Goal: Contribute content: Contribute content

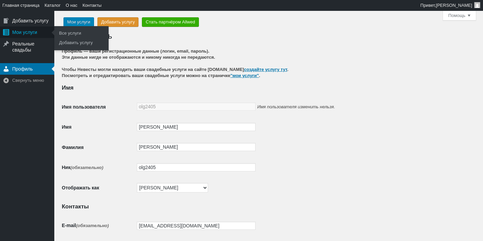
click at [25, 32] on div "Мои услуги" at bounding box center [27, 32] width 54 height 12
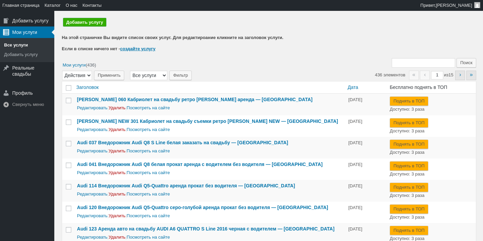
click at [74, 21] on link "Добавить услугу" at bounding box center [84, 22] width 43 height 8
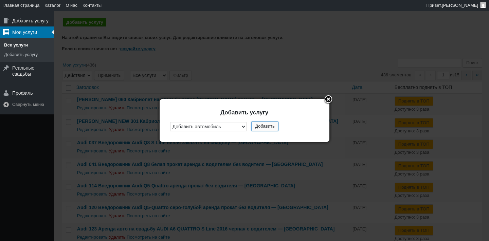
click at [271, 128] on button "Добавить" at bounding box center [264, 127] width 27 height 10
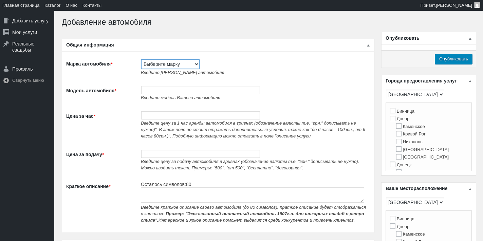
click at [176, 67] on select "Выберите марку Acura Alfa Romeo Alpine Aston [PERSON_NAME] Audi [PERSON_NAME] (…" at bounding box center [170, 64] width 58 height 10
select select "#999"
click at [141, 59] on select "Выберите марку Acura Alfa Romeo Alpine Aston Martin Audi Austin Barkas (Баркас)…" at bounding box center [170, 64] width 58 height 10
type input "Катер-яхта"
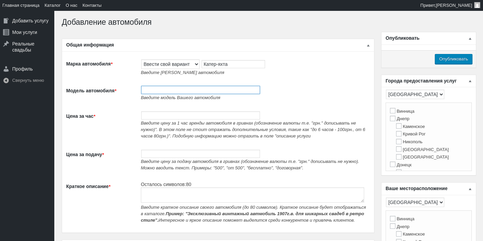
click at [169, 87] on input "Модель автомобиля *" at bounding box center [200, 90] width 119 height 8
paste input "Прокат оренда катера яхти Bavaria 37 Sport HT VIP ресторан Заферано Золоче"
click at [169, 87] on input "Прокат оренда катера яхти Bavaria 37 Sport HT VIP ресторан Заферано Золоче" at bounding box center [200, 90] width 119 height 8
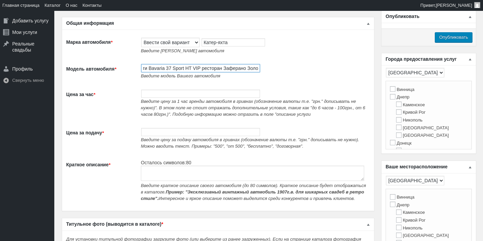
scroll to position [34, 0]
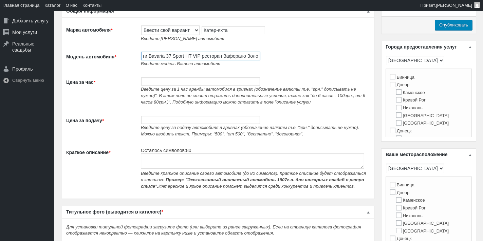
type input "Прокат оренда катера яхти Bavaria 37 Sport HT VIP ресторан Заферано Золоче"
click at [171, 83] on input "Цена за час *" at bounding box center [200, 81] width 119 height 8
type input "13000"
type input "1"
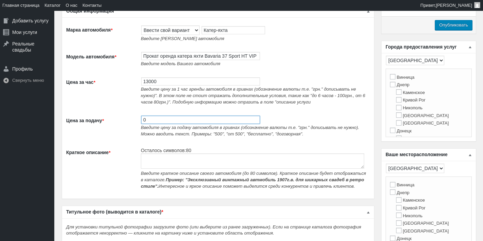
type input "0"
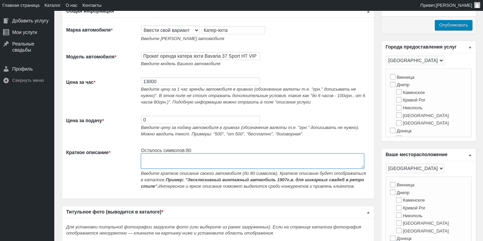
paste textarea "Прокат оренда катера яхти Bavaria 37 Sport HT VIP ресторан Заферано Золоче"
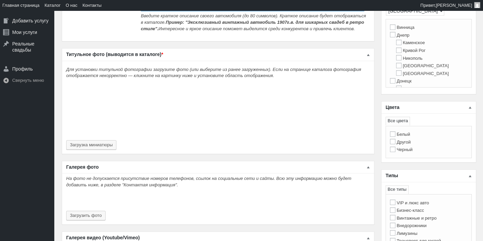
scroll to position [204, 0]
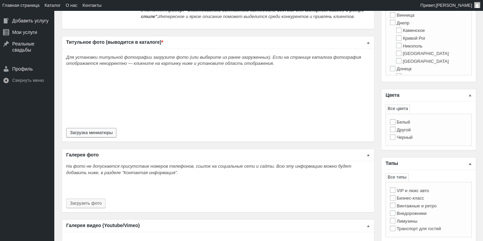
type textarea "Прокат оренда катера яхти Bavaria 37 Sport HT VIP ресторан Заферано Золоче"
click at [114, 130] on button "Загрузка миниатюры" at bounding box center [91, 133] width 50 height 10
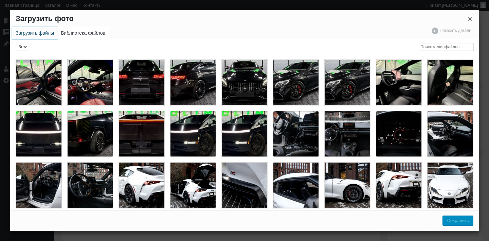
click at [34, 31] on link "Загрузить файлы" at bounding box center [34, 33] width 45 height 12
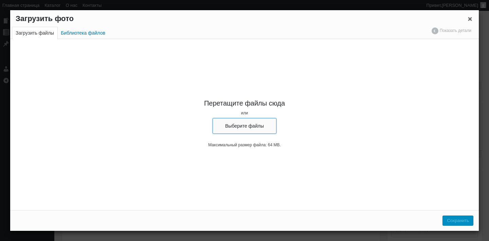
click at [231, 124] on button "Выберите файлы" at bounding box center [245, 126] width 64 height 16
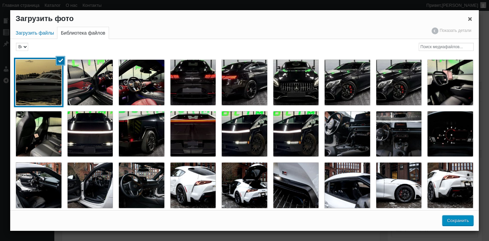
click at [458, 221] on button "Сохранить" at bounding box center [457, 221] width 31 height 10
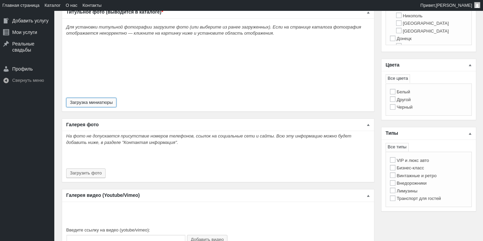
scroll to position [306, 0]
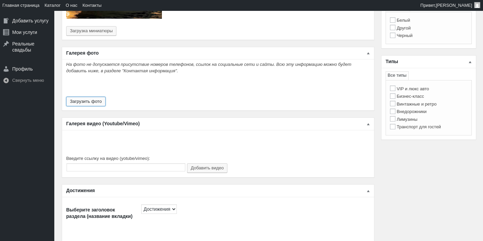
click at [96, 106] on button "Загрузить фото" at bounding box center [85, 102] width 39 height 10
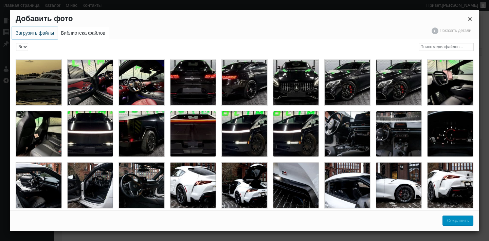
click at [36, 35] on link "Загрузить файлы" at bounding box center [34, 33] width 45 height 12
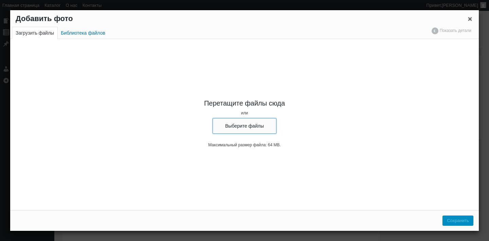
click at [265, 128] on button "Выберите файлы" at bounding box center [245, 126] width 64 height 16
type input "C:\fakepath\Bavaria 37 Sport HT аренда яхты прокат яхты, заказать яхту на день …"
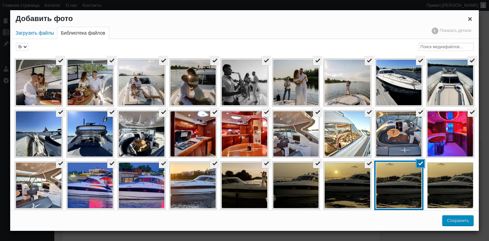
click at [458, 218] on button "Сохранить" at bounding box center [457, 221] width 31 height 10
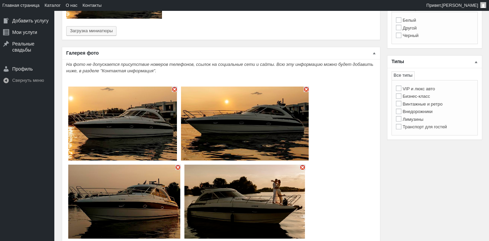
type input "26"
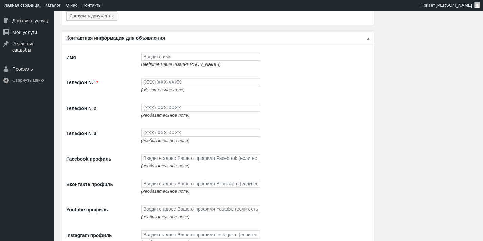
scroll to position [1358, 0]
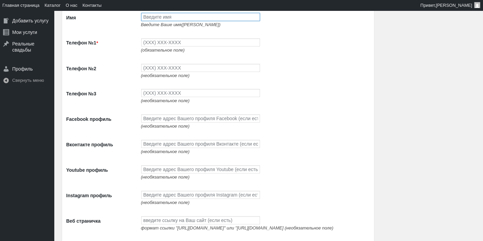
click at [168, 21] on input "Имя" at bounding box center [200, 17] width 119 height 8
type input "[PERSON_NAME]"
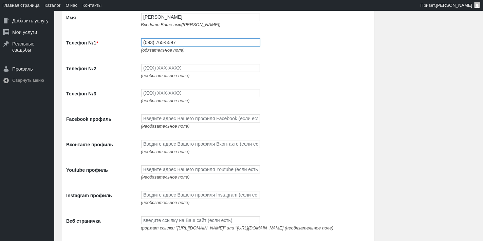
type input "(093) 765-5597"
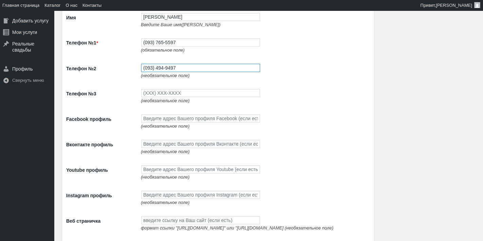
type input "(093) 494-9497"
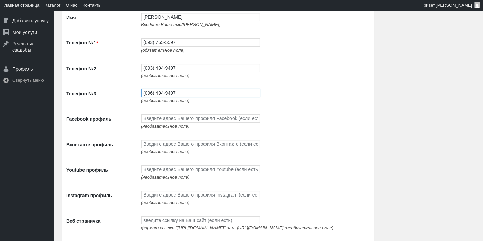
type input "(096) 494-9497"
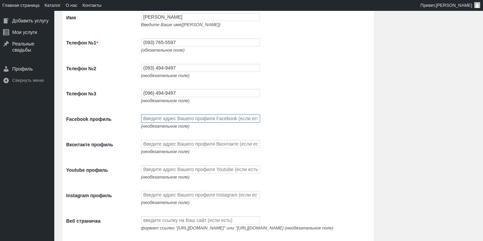
scroll to position [1392, 0]
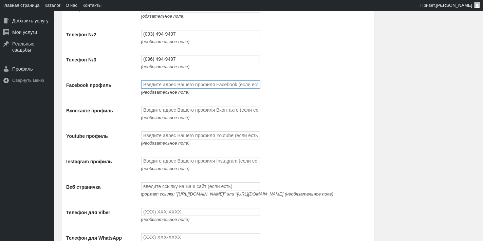
paste input "[URL][DOMAIN_NAME]"
type input "[URL][DOMAIN_NAME]"
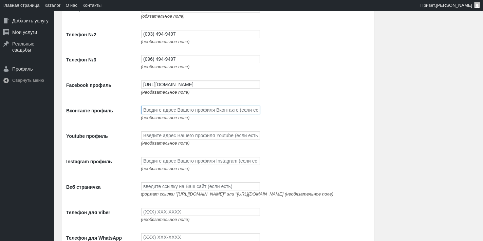
click at [188, 114] on input "Вконтакте профиль" at bounding box center [200, 110] width 119 height 8
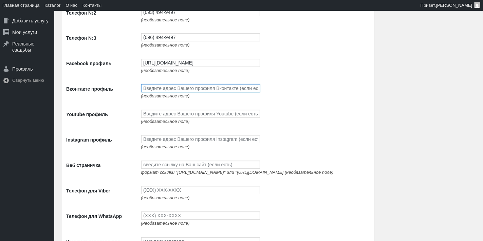
scroll to position [1426, 0]
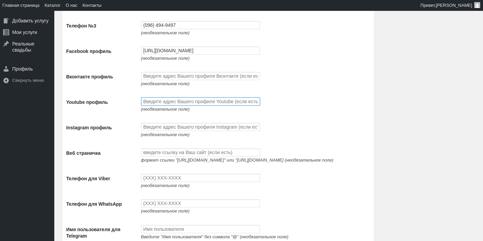
click at [163, 106] on input "Youtube профиль" at bounding box center [200, 101] width 119 height 8
paste input "[URL][DOMAIN_NAME]"
type input "[URL][DOMAIN_NAME]"
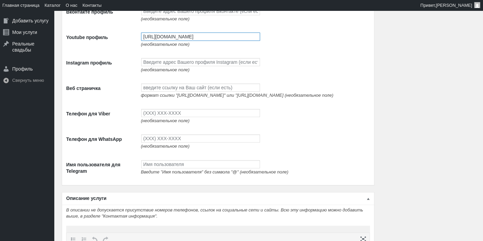
scroll to position [1494, 0]
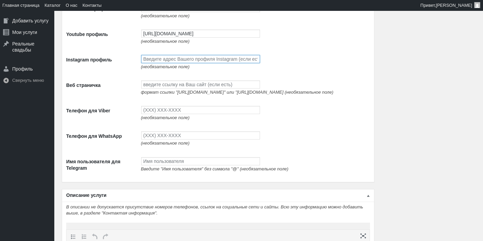
click at [184, 63] on input "Instagram профиль" at bounding box center [200, 59] width 119 height 8
paste input "[URL][DOMAIN_NAME]"
type input "[URL][DOMAIN_NAME]"
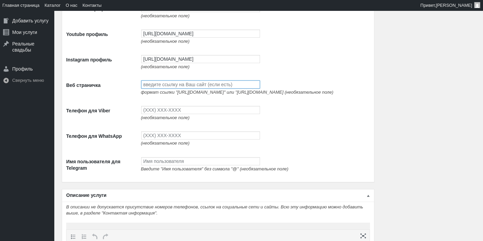
click at [186, 89] on input "Веб страничка" at bounding box center [200, 84] width 119 height 8
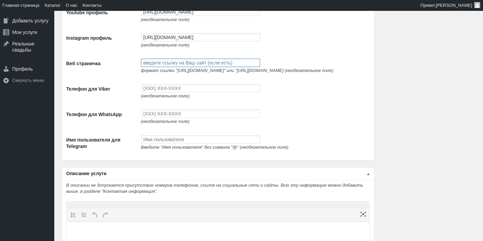
scroll to position [1528, 0]
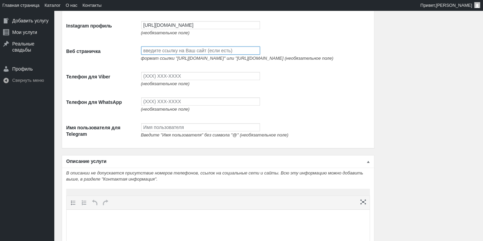
paste input "[URL][DOMAIN_NAME]"
type input "[URL][DOMAIN_NAME]"
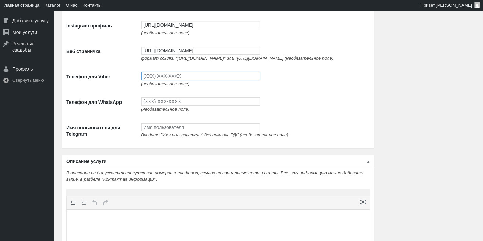
click at [179, 80] on input "Телефон для Viber" at bounding box center [200, 76] width 119 height 8
type input "(093) 765-5597"
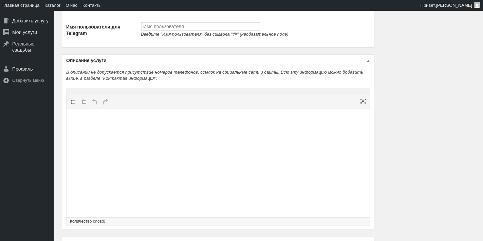
scroll to position [1664, 0]
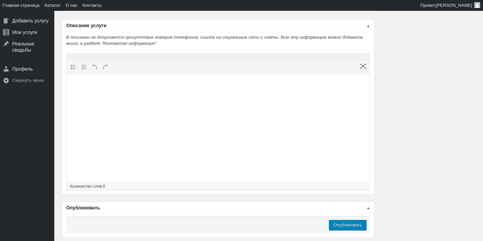
type input "(093) 765-5597"
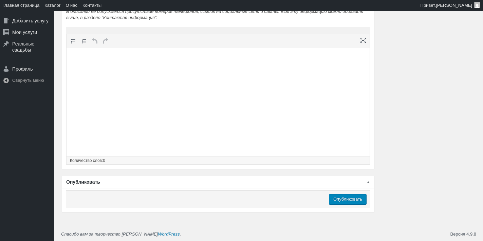
click at [223, 74] on html at bounding box center [218, 61] width 303 height 26
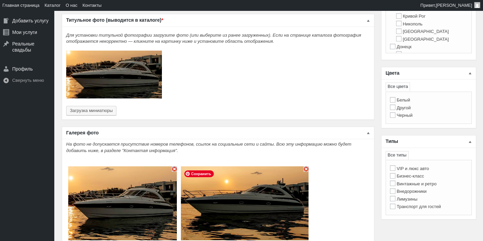
scroll to position [272, 0]
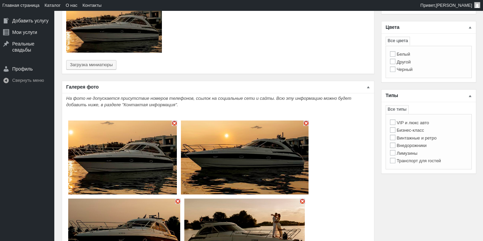
click at [405, 54] on label "Белый" at bounding box center [400, 54] width 20 height 5
click at [396, 54] on input "Белый" at bounding box center [392, 53] width 5 height 5
checkbox input "true"
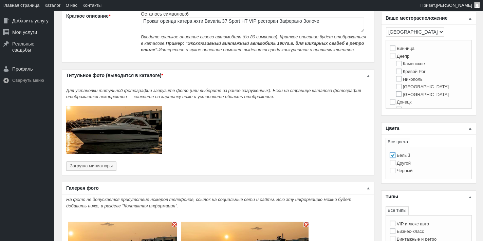
scroll to position [170, 0]
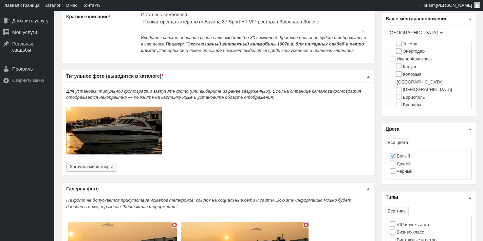
click at [400, 85] on label "[GEOGRAPHIC_DATA]" at bounding box center [416, 81] width 53 height 5
click at [396, 84] on input "[GEOGRAPHIC_DATA]" at bounding box center [392, 81] width 5 height 5
checkbox input "true"
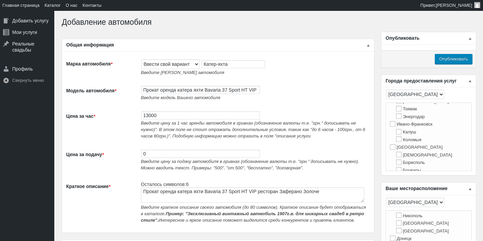
scroll to position [136, 0]
click at [401, 146] on label "[GEOGRAPHIC_DATA]" at bounding box center [416, 143] width 53 height 5
click at [396, 146] on input "[GEOGRAPHIC_DATA]" at bounding box center [392, 143] width 5 height 5
checkbox input "true"
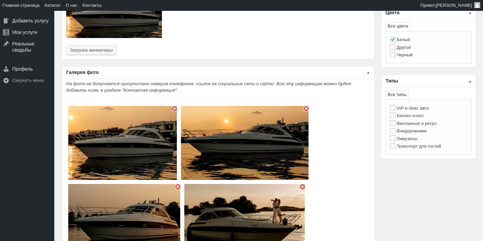
scroll to position [272, 0]
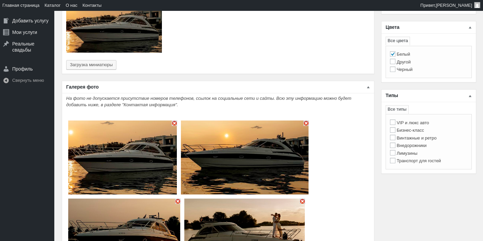
click at [428, 125] on label "VIP и люкс авто" at bounding box center [409, 122] width 39 height 5
click at [396, 125] on input "VIP и люкс авто" at bounding box center [392, 122] width 5 height 5
checkbox input "true"
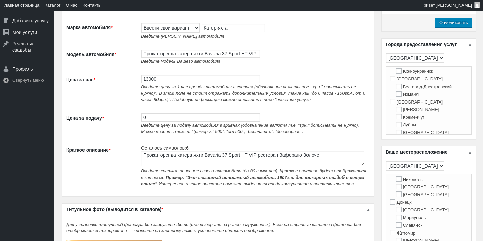
scroll to position [34, 0]
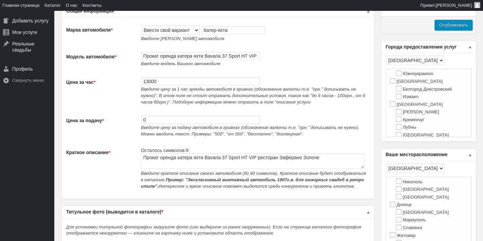
click at [463, 28] on input "Опубликовать" at bounding box center [454, 25] width 38 height 10
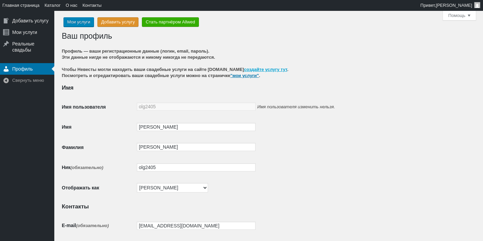
scroll to position [150, 0]
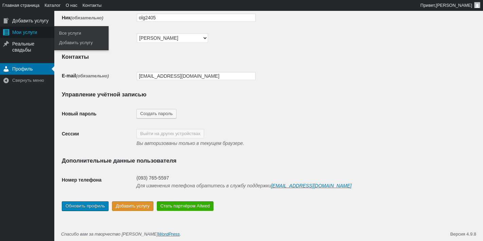
click at [29, 36] on div "Мои услуги" at bounding box center [27, 32] width 54 height 12
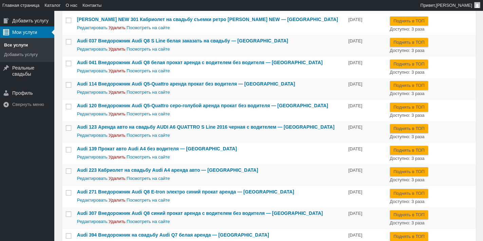
scroll to position [102, 0]
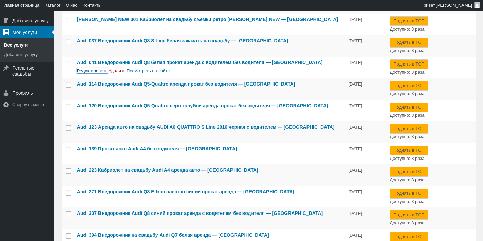
click at [85, 71] on link "Редактировать" at bounding box center [92, 70] width 31 height 5
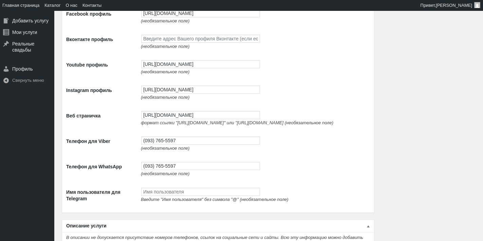
scroll to position [883, 0]
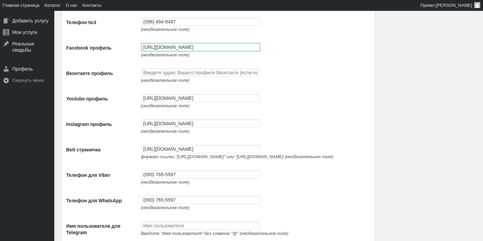
click at [196, 49] on input "[URL][DOMAIN_NAME]" at bounding box center [200, 47] width 119 height 8
click at [196, 49] on input "https://www.facebook.com/profile.php?id=100087672474351" at bounding box center [200, 47] width 119 height 8
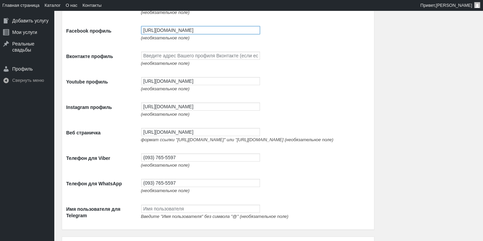
scroll to position [917, 0]
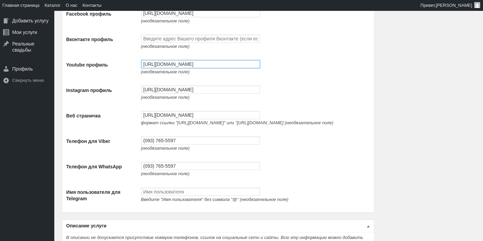
click at [202, 68] on input "https://www.youtube.com/channel/UCnpsi_6iHYtwxNPLj1BgTyg" at bounding box center [200, 64] width 119 height 8
click at [214, 94] on input "https://www.instagram.com/avtolimo/" at bounding box center [200, 90] width 119 height 8
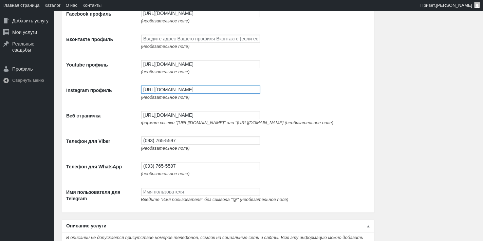
click at [214, 94] on input "https://www.instagram.com/avtolimo/" at bounding box center [200, 90] width 119 height 8
click at [181, 117] on td "http://avtolimo.com.ua/ формат ссылки "http://google.com" или "https://google.c…" at bounding box center [254, 118] width 233 height 25
click at [182, 119] on input "[URL][DOMAIN_NAME]" at bounding box center [200, 115] width 119 height 8
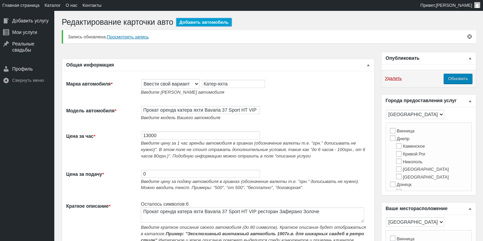
click at [196, 23] on link "Добавить автомобиль" at bounding box center [203, 22] width 55 height 8
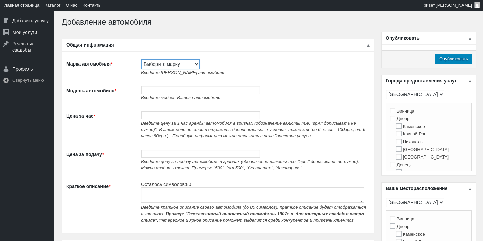
click at [182, 65] on select "Выберите марку Acura Alfa Romeo Alpine Aston [PERSON_NAME] Audi [PERSON_NAME] (…" at bounding box center [170, 64] width 58 height 10
select select "Mercedes-Benz"
click at [141, 59] on select "Выберите марку Acura Alfa Romeo Alpine Aston [PERSON_NAME] Audi [PERSON_NAME] (…" at bounding box center [170, 64] width 58 height 10
type input "Mercedes-Benz"
click at [159, 90] on input "Модель автомобиля *" at bounding box center [200, 90] width 119 height 8
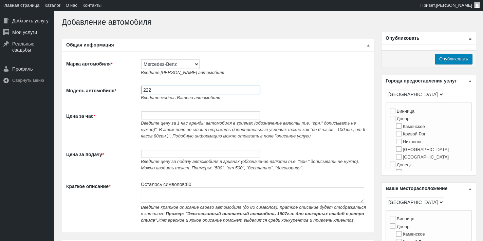
paste input "Аренда [PERSON_NAME] E-class W214 с водителем"
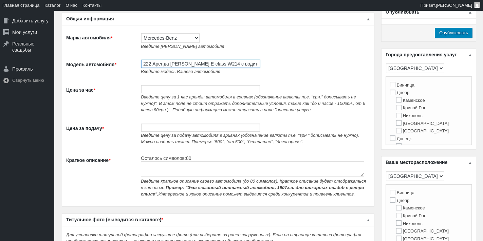
scroll to position [34, 0]
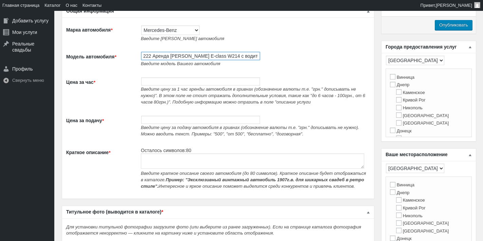
type input "222 Аренда [PERSON_NAME] E-class W214 с водителем"
click at [182, 84] on input "Цена за час *" at bounding box center [200, 81] width 119 height 8
type input "1000"
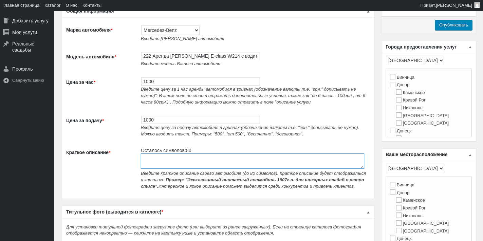
paste textarea "Аренда Mercedes Benz E-class W214 с водителем"
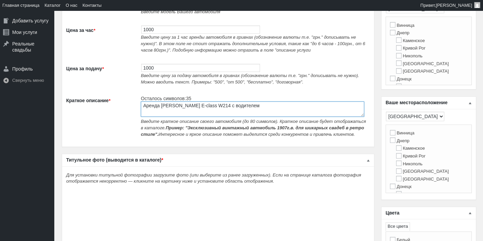
scroll to position [204, 0]
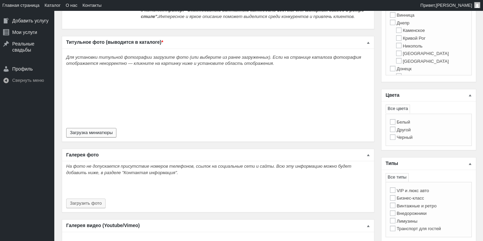
type textarea "Аренда Mercedes Benz E-class W214 с водителем"
click at [102, 134] on button "Загрузка миниатюры" at bounding box center [91, 133] width 50 height 10
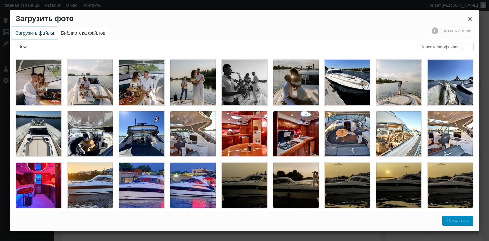
click at [25, 34] on link "Загрузить файлы" at bounding box center [34, 33] width 45 height 12
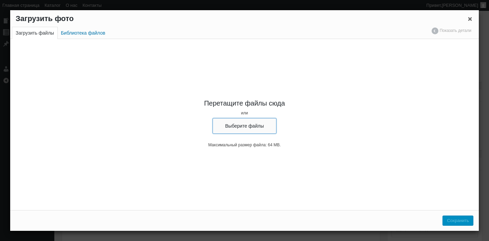
click at [248, 120] on button "Выберите файлы" at bounding box center [245, 126] width 64 height 16
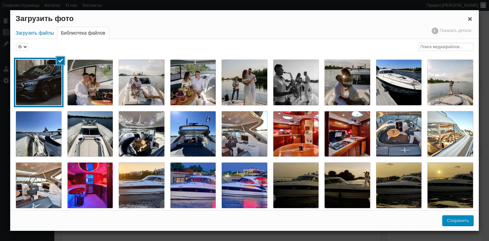
click at [457, 221] on button "Сохранить" at bounding box center [457, 221] width 31 height 10
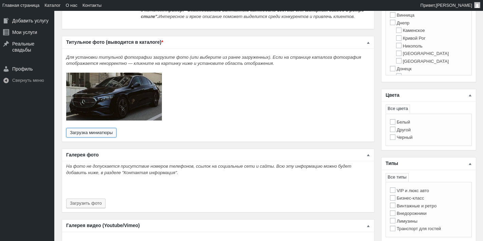
scroll to position [272, 0]
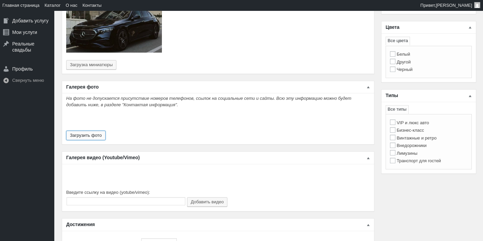
click at [99, 139] on button "Загрузить фото" at bounding box center [85, 136] width 39 height 10
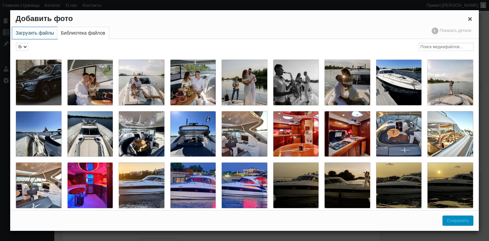
click at [27, 33] on link "Загрузить файлы" at bounding box center [34, 33] width 45 height 12
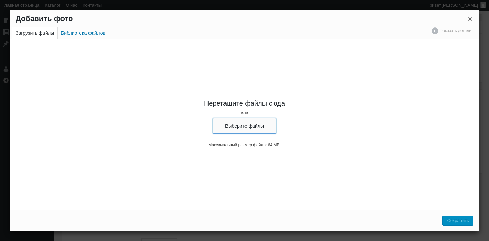
click at [256, 132] on button "Выберите файлы" at bounding box center [245, 126] width 64 height 16
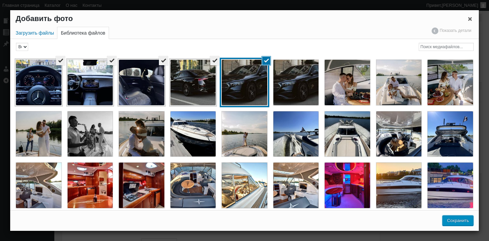
click at [454, 218] on button "Сохранить" at bounding box center [457, 221] width 31 height 10
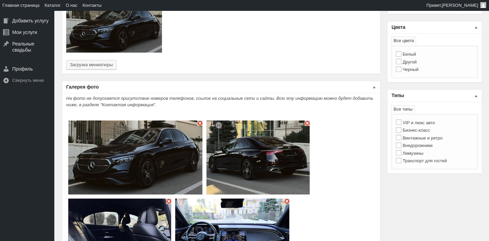
type input "5"
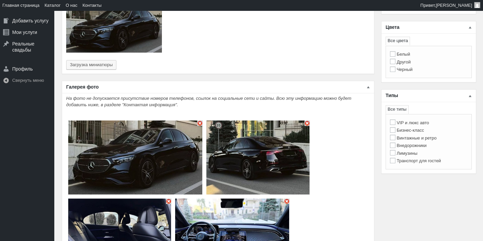
click at [415, 133] on label "Бизнес-класс" at bounding box center [407, 130] width 34 height 5
click at [396, 133] on input "Бизнес-класс" at bounding box center [392, 129] width 5 height 5
checkbox input "true"
click at [405, 62] on label "Другой" at bounding box center [400, 61] width 21 height 5
click at [396, 62] on input "Другой" at bounding box center [392, 61] width 5 height 5
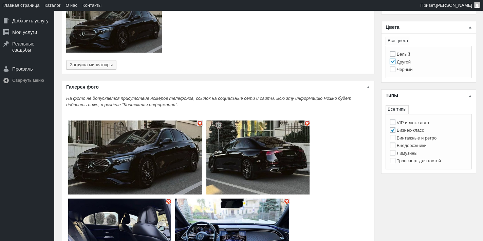
checkbox input "true"
click at [407, 70] on label "Черный" at bounding box center [401, 69] width 23 height 5
click at [396, 70] on input "Черный" at bounding box center [392, 69] width 5 height 5
checkbox input "true"
checkbox input "false"
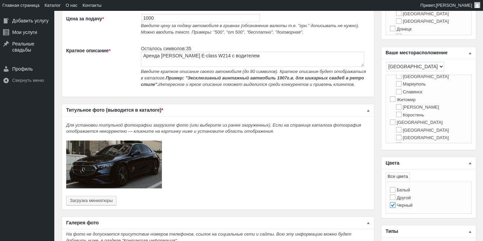
scroll to position [136, 0]
click at [398, 119] on label "[GEOGRAPHIC_DATA]" at bounding box center [416, 115] width 53 height 5
click at [396, 118] on input "[GEOGRAPHIC_DATA]" at bounding box center [392, 115] width 5 height 5
checkbox input "true"
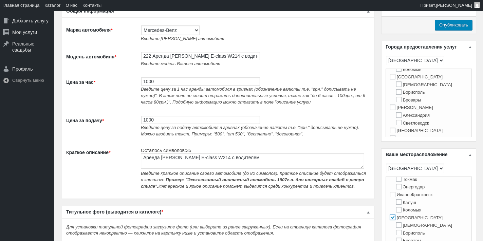
scroll to position [170, 0]
click at [392, 78] on input "[GEOGRAPHIC_DATA]" at bounding box center [392, 75] width 5 height 5
checkbox input "true"
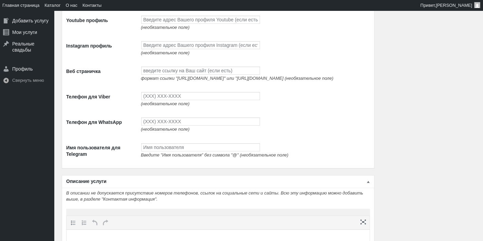
scroll to position [985, 0]
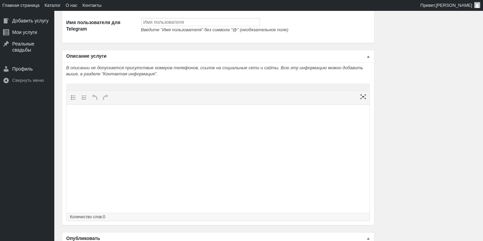
click at [139, 130] on html at bounding box center [218, 117] width 303 height 26
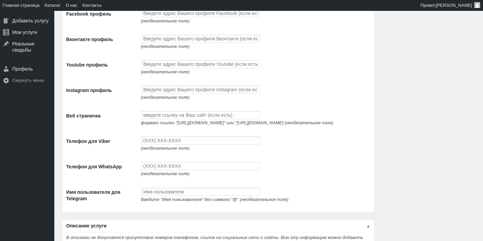
scroll to position [713, 0]
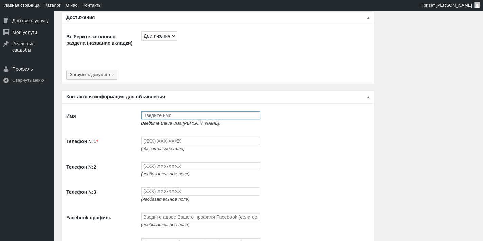
click at [149, 118] on input "Имя" at bounding box center [200, 115] width 119 height 8
type input "[PERSON_NAME]"
type input "(093) 765-5597"
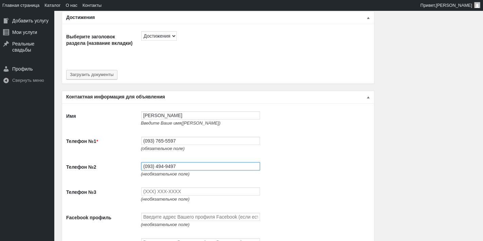
type input "(093) 494-9497"
type input "(096) 494-9497"
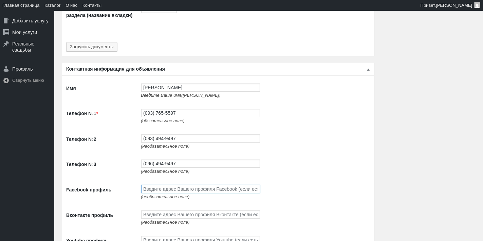
scroll to position [781, 0]
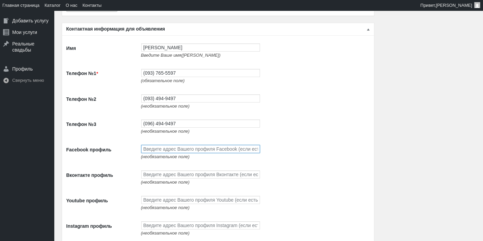
paste input "[URL][DOMAIN_NAME]"
type input "[URL][DOMAIN_NAME]"
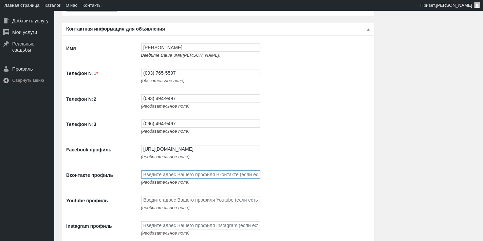
click at [198, 179] on input "Вконтакте профиль" at bounding box center [200, 174] width 119 height 8
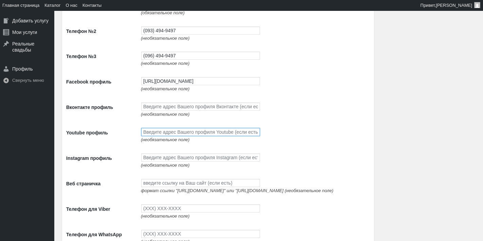
click at [195, 136] on input "Youtube профиль" at bounding box center [200, 132] width 119 height 8
paste input "[URL][DOMAIN_NAME]"
type input "[URL][DOMAIN_NAME]"
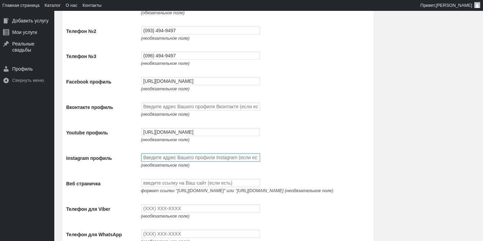
click at [192, 162] on input "Instagram профиль" at bounding box center [200, 157] width 119 height 8
paste input "[URL][DOMAIN_NAME]"
type input "[URL][DOMAIN_NAME]"
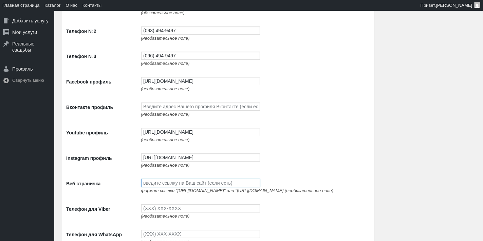
click at [206, 187] on input "Веб страничка" at bounding box center [200, 183] width 119 height 8
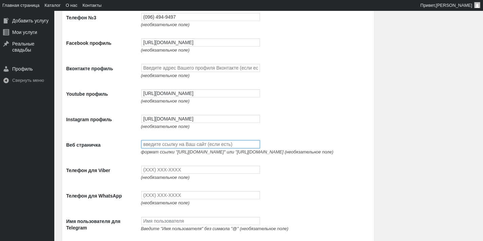
scroll to position [917, 0]
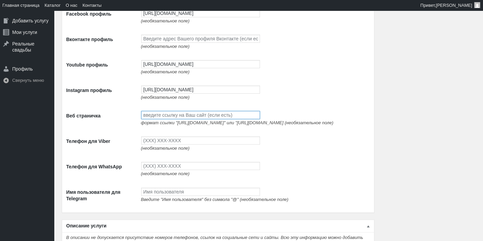
paste input "[URL][DOMAIN_NAME]"
type input "[URL][DOMAIN_NAME]"
click at [164, 151] on span "(необязательное поле)" at bounding box center [165, 148] width 49 height 5
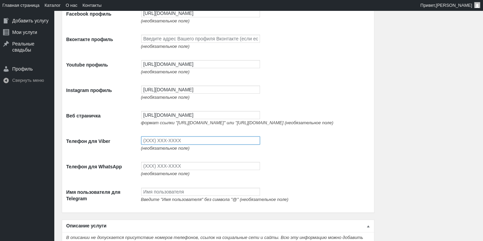
click at [167, 145] on input "Телефон для Viber" at bounding box center [200, 141] width 119 height 8
type input "(093) 765-5597"
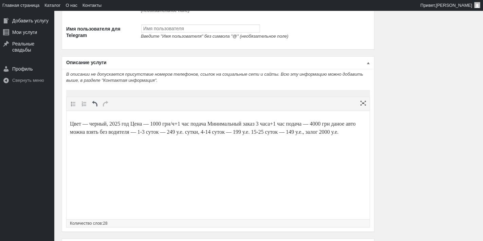
scroll to position [1154, 0]
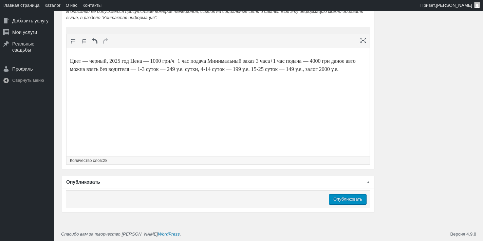
type input "(093) 765-5597"
click at [347, 201] on input "Опубликовать" at bounding box center [348, 199] width 38 height 10
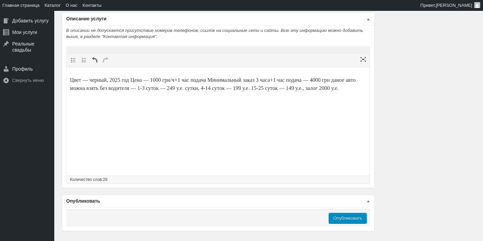
scroll to position [985, 0]
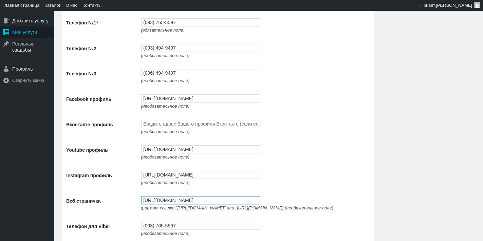
scroll to position [781, 0]
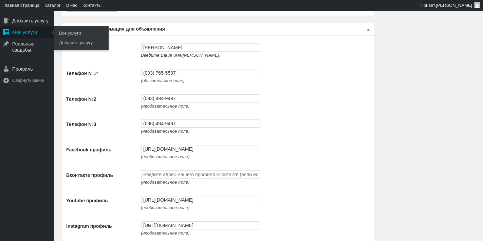
click at [16, 31] on div "Мои услуги" at bounding box center [27, 32] width 54 height 12
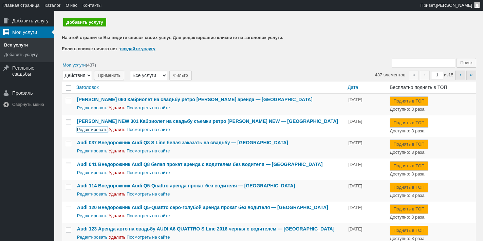
click at [83, 132] on link "Редактировать" at bounding box center [92, 129] width 31 height 5
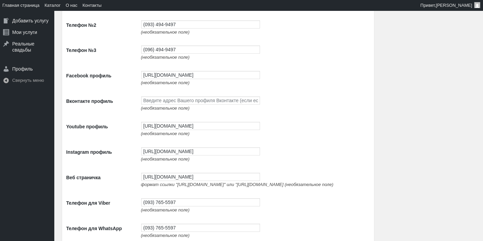
scroll to position [1087, 0]
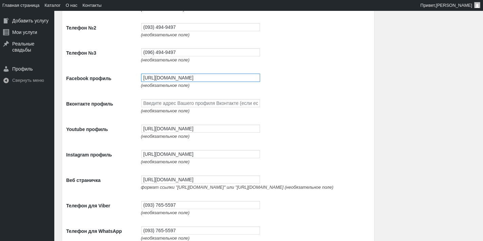
click at [185, 82] on input "[URL][DOMAIN_NAME]" at bounding box center [200, 78] width 119 height 8
click at [187, 139] on span "(необязательное поле)" at bounding box center [165, 136] width 49 height 5
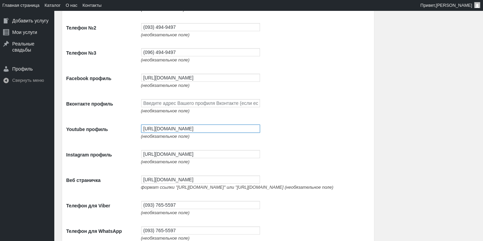
click at [187, 133] on input "[URL][DOMAIN_NAME]" at bounding box center [200, 129] width 119 height 8
click at [187, 133] on input "https://www.youtube.com/channel/UCnpsi_6iHYtwxNPLj1BgTyg" at bounding box center [200, 129] width 119 height 8
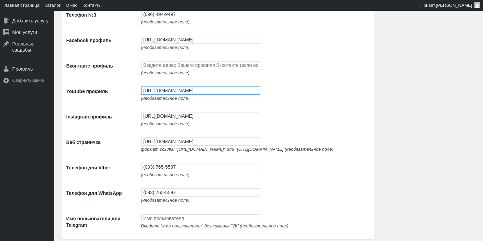
scroll to position [1154, 0]
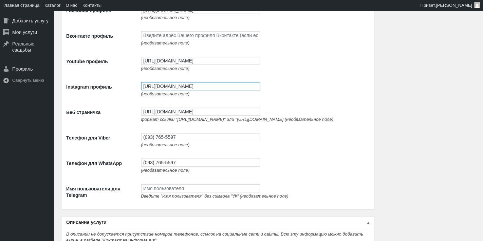
click at [205, 90] on input "https://www.instagram.com/avtolimo/" at bounding box center [200, 86] width 119 height 8
click at [183, 122] on span "формат ссылки "http://google.com" или "https://google.com (необязательное поле)" at bounding box center [237, 119] width 193 height 5
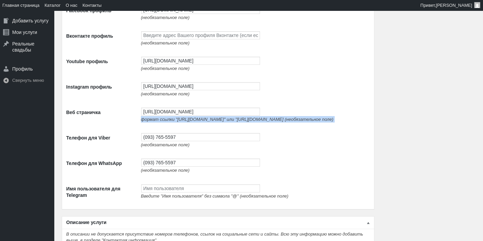
click at [183, 122] on span "формат ссылки "http://google.com" или "https://google.com (необязательное поле)" at bounding box center [237, 119] width 193 height 5
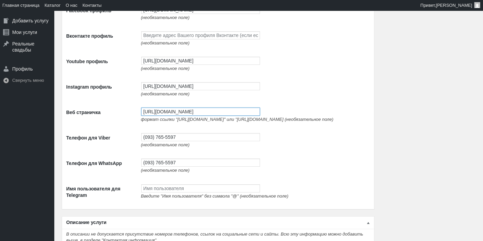
click at [188, 116] on input "http://avtolimo.com.ua/" at bounding box center [200, 112] width 119 height 8
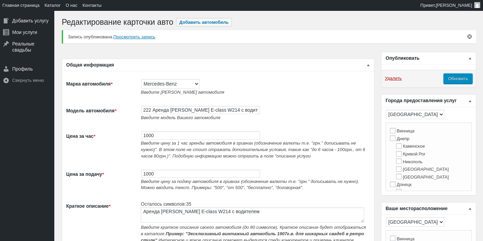
click at [457, 79] on input "Обновить" at bounding box center [458, 79] width 29 height 10
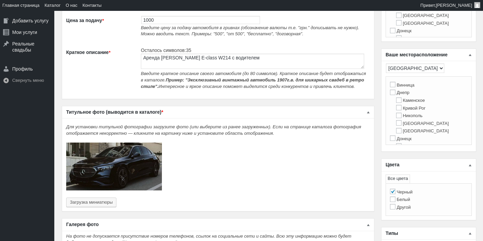
scroll to position [272, 0]
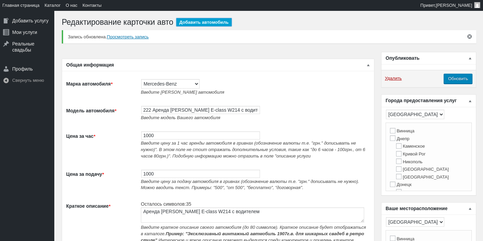
click at [197, 24] on link "Добавить автомобиль" at bounding box center [203, 22] width 55 height 8
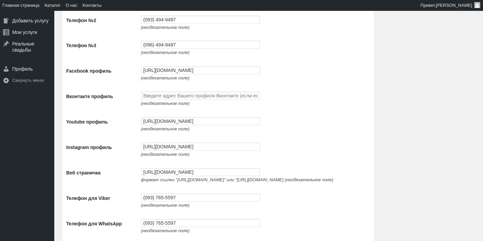
scroll to position [781, 0]
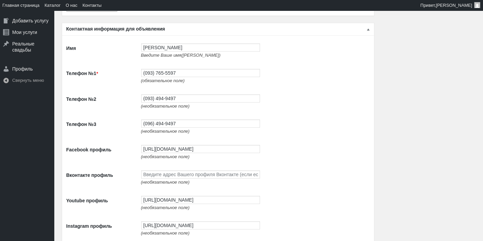
click at [220, 148] on td "[URL][DOMAIN_NAME] (необязательное поле)" at bounding box center [254, 152] width 233 height 25
click at [218, 153] on input "[URL][DOMAIN_NAME]" at bounding box center [200, 149] width 119 height 8
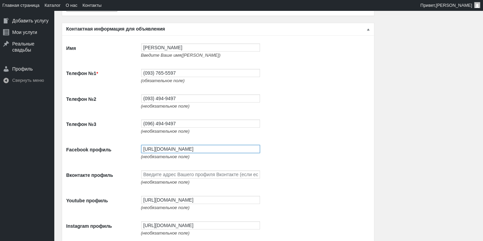
scroll to position [883, 0]
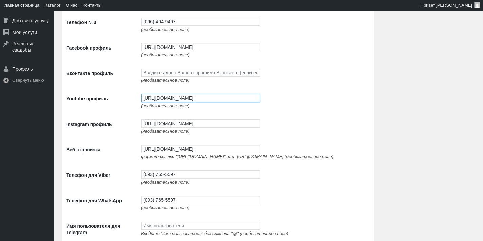
click at [191, 102] on input "[URL][DOMAIN_NAME]" at bounding box center [200, 98] width 119 height 8
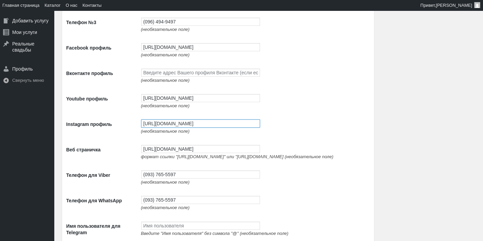
click at [196, 128] on input "[URL][DOMAIN_NAME]" at bounding box center [200, 124] width 119 height 8
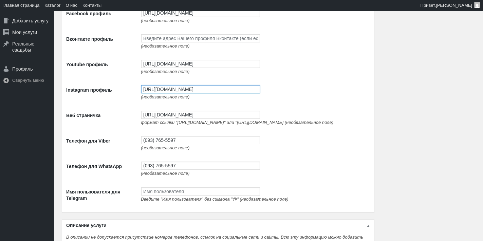
scroll to position [951, 0]
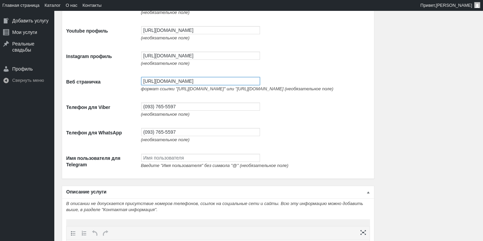
click at [180, 85] on input "[URL][DOMAIN_NAME]" at bounding box center [200, 81] width 119 height 8
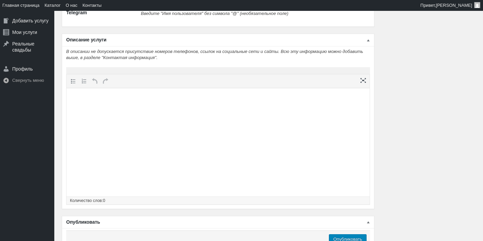
scroll to position [920, 0]
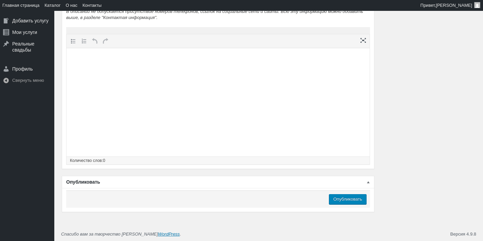
click at [190, 155] on div "Основное содержимое" at bounding box center [218, 95] width 303 height 122
click at [195, 74] on html at bounding box center [218, 61] width 303 height 26
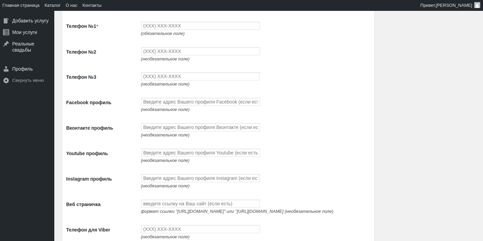
scroll to position [0, 0]
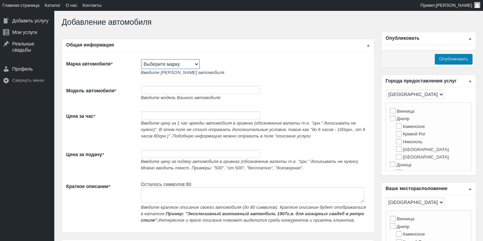
click at [165, 68] on select "Выберите марку Acura Alfa Romeo Alpine Aston [PERSON_NAME] Audi [PERSON_NAME] (…" at bounding box center [170, 64] width 58 height 10
select select "Mercedes-Benz"
click at [141, 59] on select "Выберите марку Acura Alfa Romeo Alpine Aston [PERSON_NAME] Audi [PERSON_NAME] (…" at bounding box center [170, 64] width 58 height 10
type input "Mercedes-Benz"
click at [167, 92] on input "Модель автомобиля *" at bounding box center [200, 90] width 119 height 8
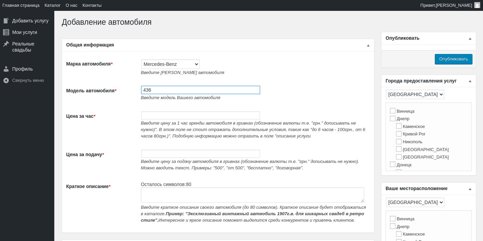
paste input "Авто на свадьбу [PERSON_NAME] W246 B class белый"
drag, startPoint x: 177, startPoint y: 90, endPoint x: 85, endPoint y: 83, distance: 92.3
click at [85, 83] on tr "Модель автомобиля * 436 Авто на свадьбу [PERSON_NAME] W246 B class белый Введит…" at bounding box center [218, 92] width 304 height 25
click at [151, 91] on input "436 Авто на свадьбу [PERSON_NAME] W246 B class белый" at bounding box center [200, 90] width 119 height 8
type input "437 Авто на свадьбу [PERSON_NAME] W246 B class белый"
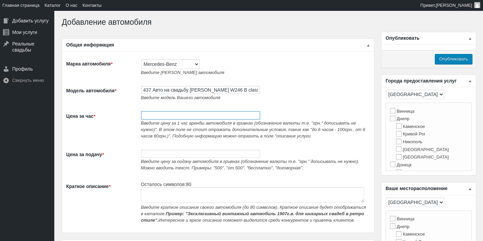
click at [176, 115] on input "Цена за час *" at bounding box center [200, 115] width 119 height 8
type input "600"
paste textarea "Авто на свадьбу [PERSON_NAME] W246 B class белый"
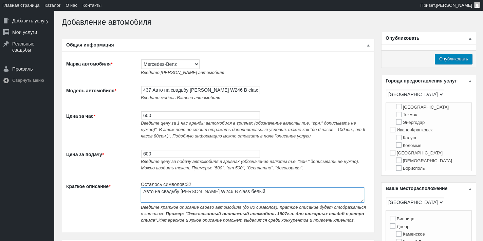
scroll to position [170, 0]
type textarea "Авто на свадьбу [PERSON_NAME] W246 B class белый"
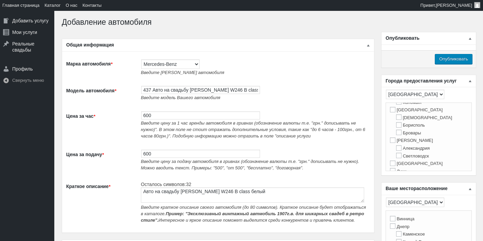
click at [389, 120] on div "Вена [GEOGRAPHIC_DATA] [GEOGRAPHIC_DATA] Денпасар Убуд [GEOGRAPHIC_DATA] [GEOGR…" at bounding box center [429, 137] width 86 height 69
click at [393, 112] on input "[GEOGRAPHIC_DATA]" at bounding box center [392, 109] width 5 height 5
checkbox input "true"
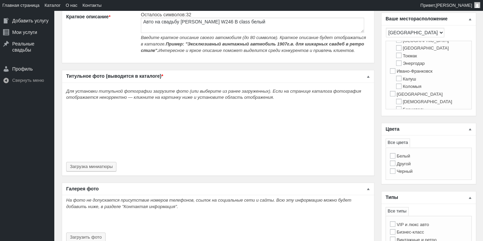
scroll to position [136, 0]
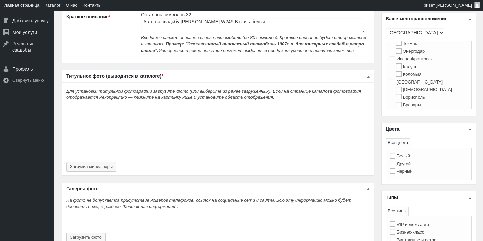
click at [399, 85] on label "[GEOGRAPHIC_DATA]" at bounding box center [416, 81] width 53 height 5
click at [396, 84] on input "[GEOGRAPHIC_DATA]" at bounding box center [392, 81] width 5 height 5
checkbox input "true"
click at [408, 158] on label "Белый" at bounding box center [400, 155] width 20 height 5
click at [396, 158] on input "Белый" at bounding box center [392, 155] width 5 height 5
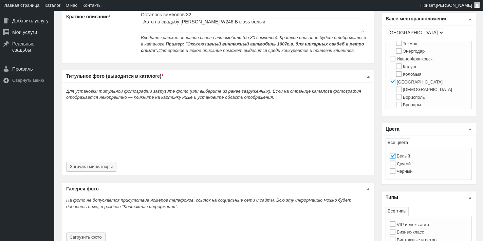
checkbox input "true"
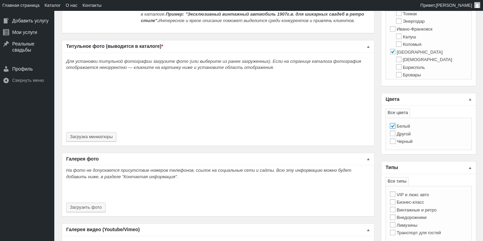
scroll to position [272, 0]
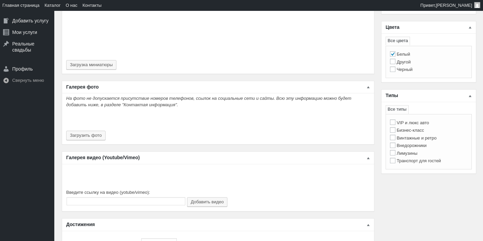
click at [416, 133] on label "Бизнес-класс" at bounding box center [407, 130] width 34 height 5
click at [396, 133] on input "Бизнес-класс" at bounding box center [392, 129] width 5 height 5
checkbox input "true"
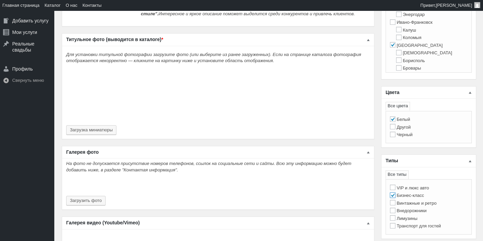
scroll to position [238, 0]
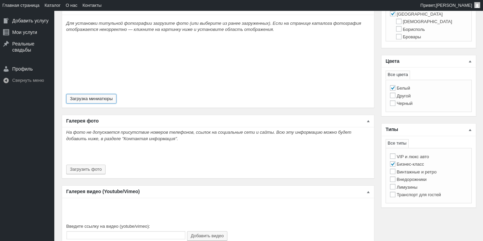
click at [85, 100] on button "Загрузка миниатюры" at bounding box center [91, 99] width 50 height 10
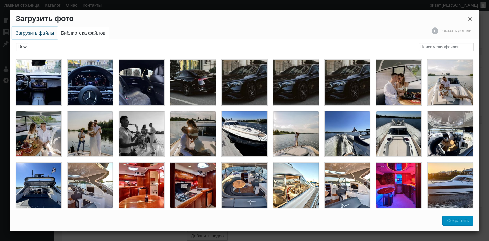
click at [37, 38] on link "Загрузить файлы" at bounding box center [34, 33] width 45 height 12
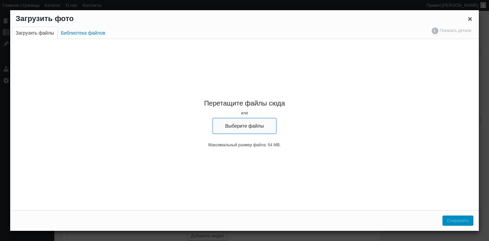
click at [262, 127] on button "Выберите файлы" at bounding box center [245, 126] width 64 height 16
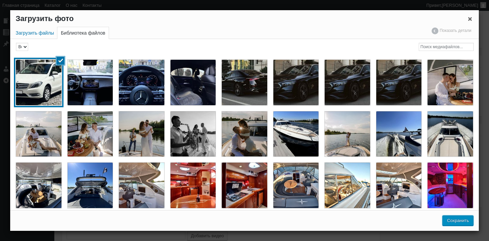
click at [465, 223] on button "Сохранить" at bounding box center [457, 221] width 31 height 10
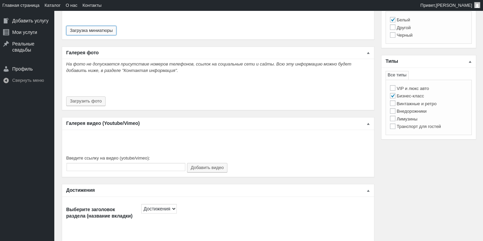
scroll to position [306, 0]
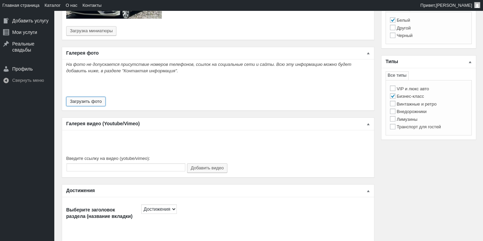
click at [102, 104] on button "Загрузить фото" at bounding box center [85, 102] width 39 height 10
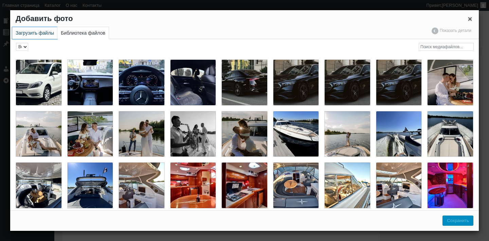
click at [23, 30] on link "Загрузить файлы" at bounding box center [34, 33] width 45 height 12
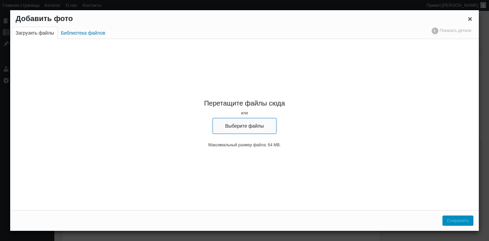
click at [267, 130] on button "Выберите файлы" at bounding box center [245, 126] width 64 height 16
type input "C:\fakepath\Mercedes Benz W246 B class аренда на свадьбу с водителем, авто на с…"
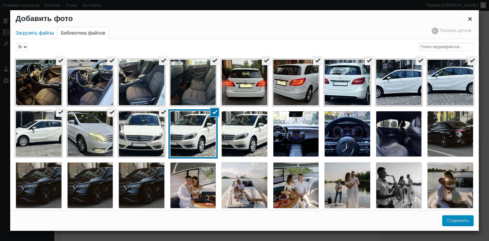
click at [458, 221] on button "Сохранить" at bounding box center [457, 221] width 31 height 10
type input "13"
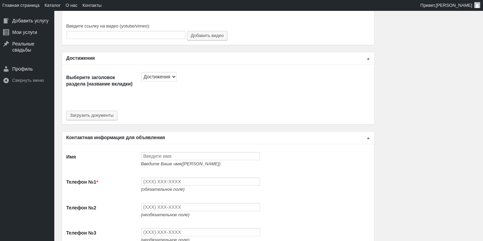
scroll to position [1087, 0]
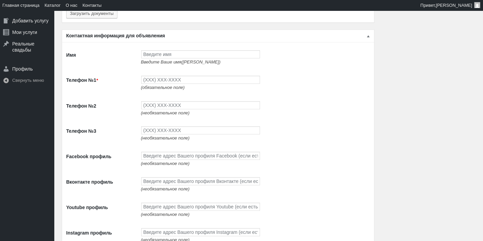
click at [166, 52] on td "Введите Ваше имя(ФИО)" at bounding box center [254, 57] width 233 height 25
click at [194, 58] on input "Имя" at bounding box center [200, 54] width 119 height 8
type input "[PERSON_NAME]"
type input "(093) 765-5597"
type input "(093) 494-9497"
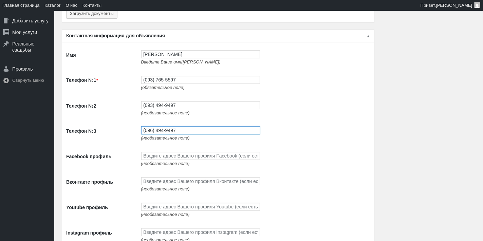
type input "(096) 494-9497"
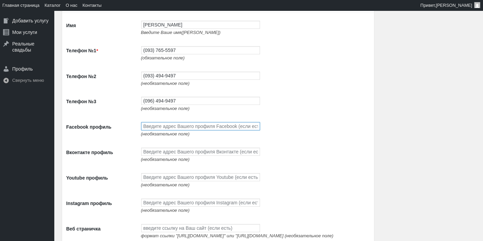
scroll to position [1121, 0]
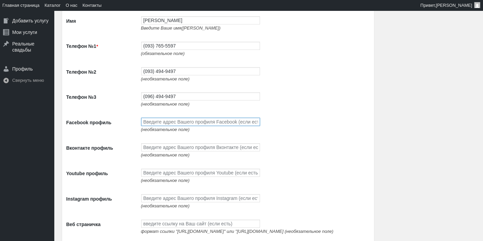
paste input "https://www.facebook.com/profile.php?id=100087672474351"
type input "https://www.facebook.com/profile.php?id=100087672474351"
click at [170, 158] on span "(необязательное поле)" at bounding box center [165, 154] width 49 height 5
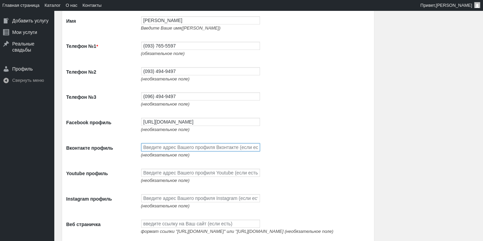
click at [171, 151] on input "Вконтакте профиль" at bounding box center [200, 147] width 119 height 8
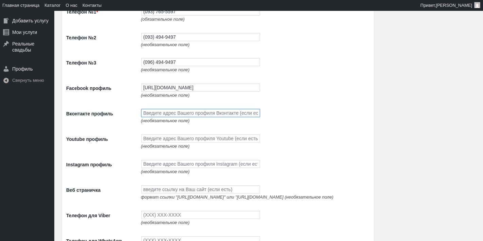
scroll to position [1188, 0]
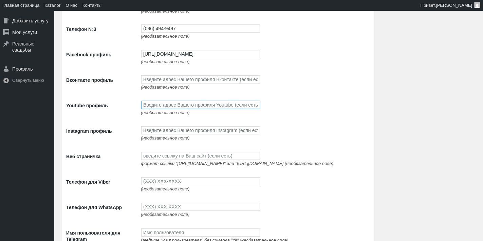
click at [168, 109] on input "Youtube профиль" at bounding box center [200, 105] width 119 height 8
paste input "https://www.youtube.com/channel/UCnpsi_6iHYtwxNPLj1BgTyg"
type input "https://www.youtube.com/channel/UCnpsi_6iHYtwxNPLj1BgTyg"
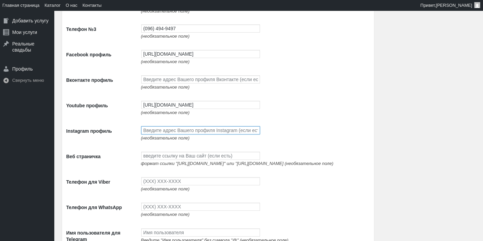
click at [165, 134] on input "Instagram профиль" at bounding box center [200, 130] width 119 height 8
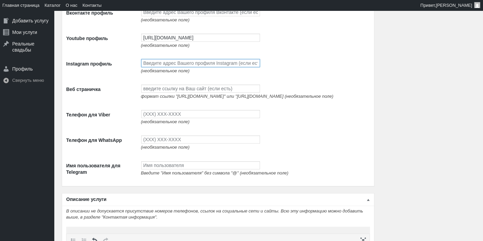
scroll to position [1256, 0]
paste input "https://www.instagram.com/avtolimo/"
type input "https://www.instagram.com/avtolimo/"
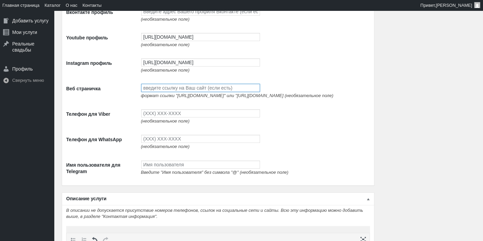
click at [192, 92] on input "Веб страничка" at bounding box center [200, 88] width 119 height 8
paste input "http://avtolimo.com.ua/"
type input "http://avtolimo.com.ua/"
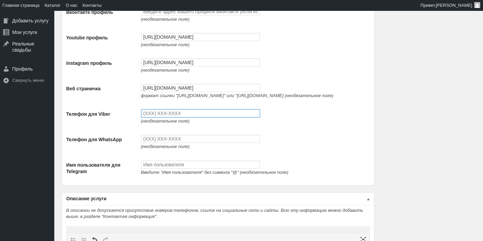
click at [193, 117] on input "Телефон для Viber" at bounding box center [200, 113] width 119 height 8
type input "(093) 765-5597"
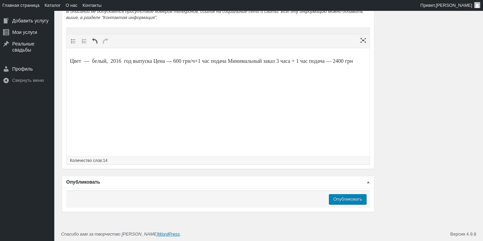
scroll to position [1467, 0]
type input "(093) 765-5597"
click at [348, 200] on input "Опубликовать" at bounding box center [348, 199] width 38 height 10
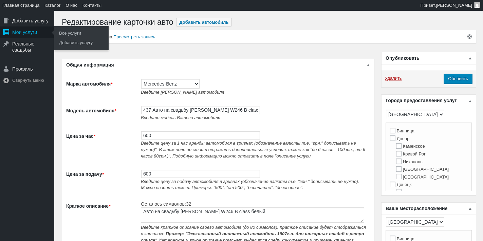
click at [32, 31] on div "Мои услуги" at bounding box center [27, 32] width 54 height 12
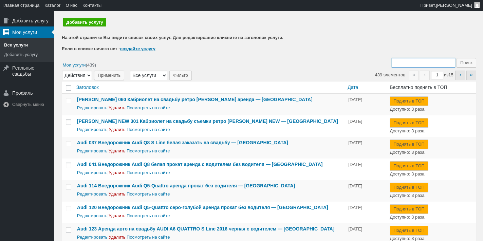
click at [422, 62] on input "Поиск:" at bounding box center [423, 63] width 63 height 10
type input "437"
click at [457, 58] on input "Поиск" at bounding box center [467, 63] width 20 height 10
